Goal: Information Seeking & Learning: Learn about a topic

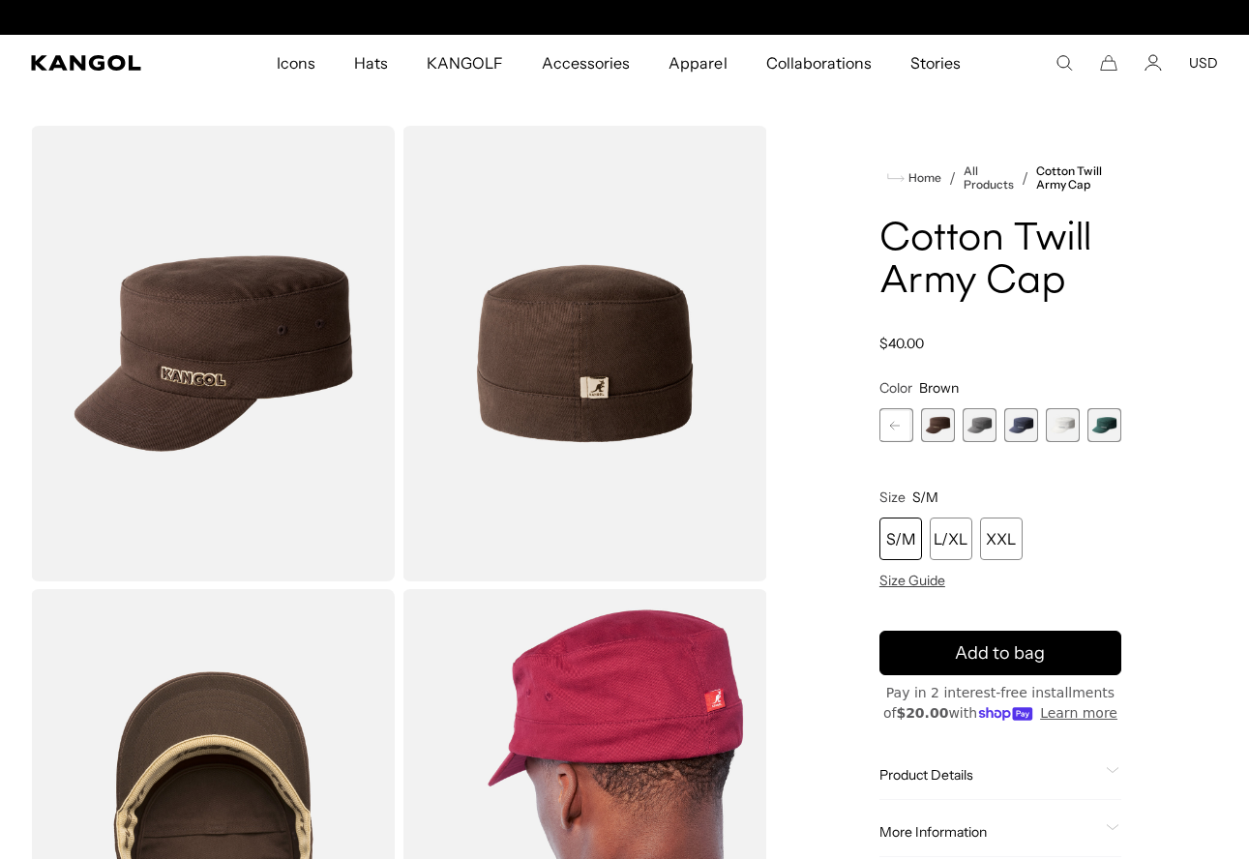
scroll to position [0, 399]
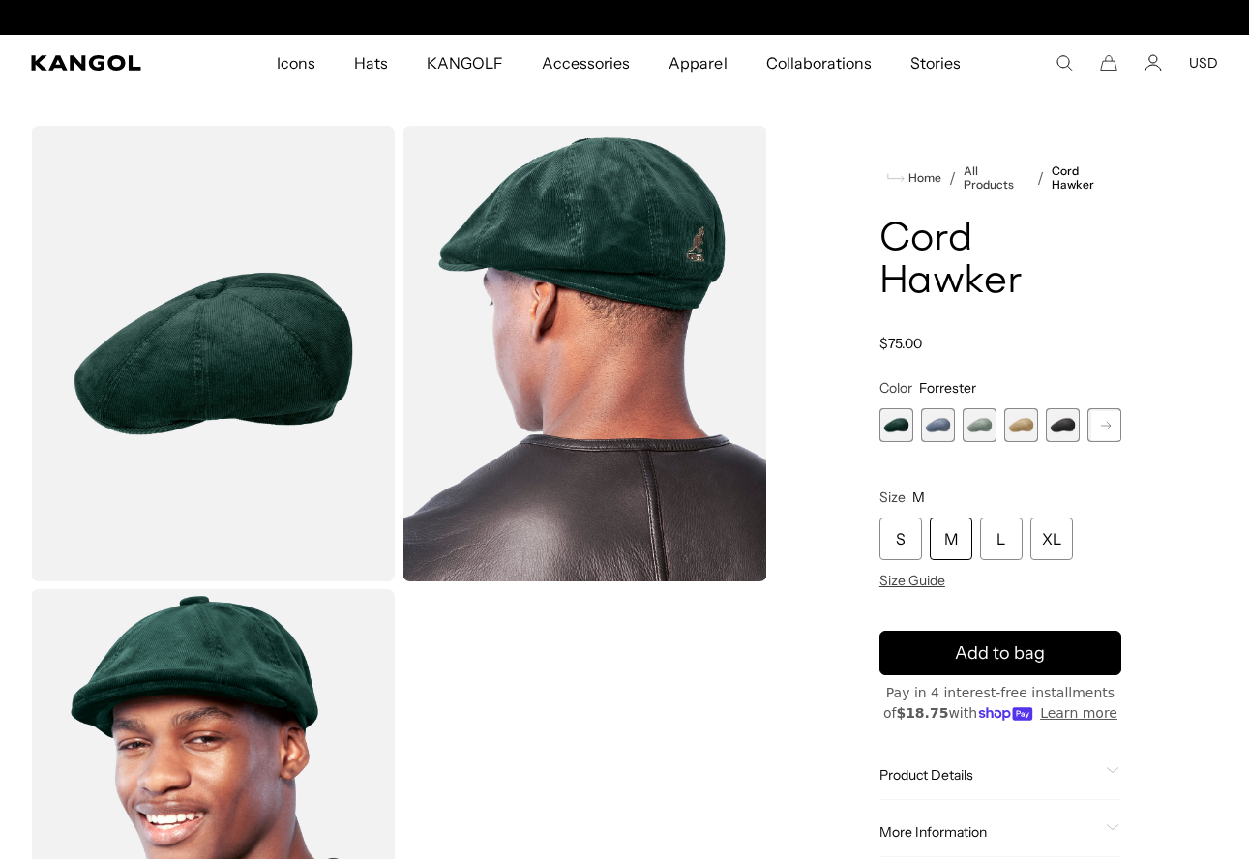
scroll to position [0, 399]
